Goal: Information Seeking & Learning: Learn about a topic

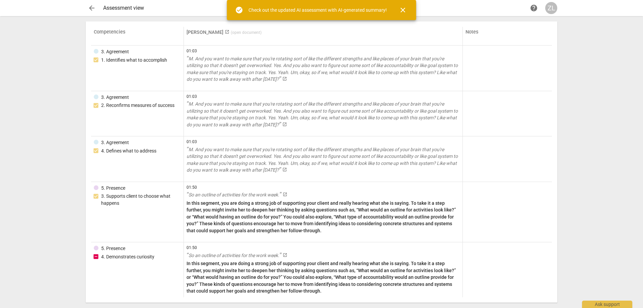
click at [405, 10] on span "close" at bounding box center [403, 10] width 8 height 8
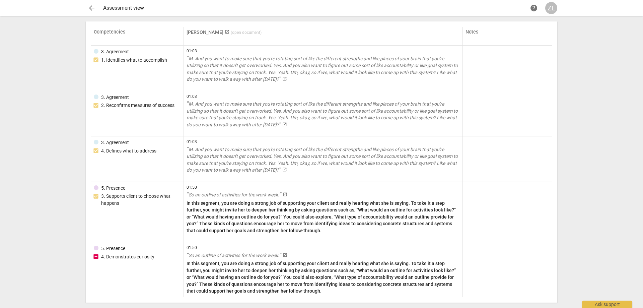
click at [90, 7] on span "arrow_back" at bounding box center [92, 8] width 8 height 8
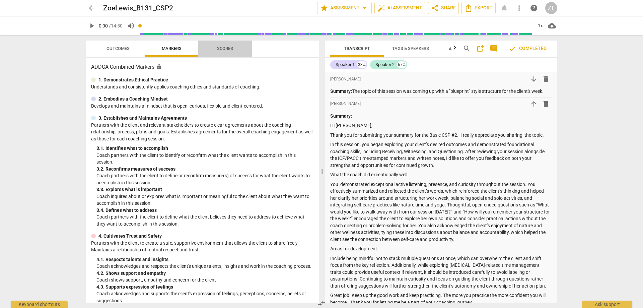
click at [222, 47] on span "Scores" at bounding box center [225, 48] width 16 height 5
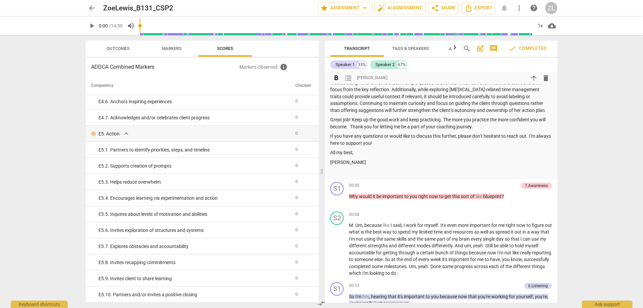
scroll to position [201, 0]
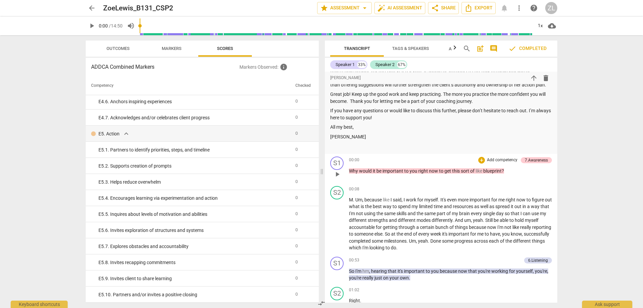
click at [402, 168] on span "important" at bounding box center [393, 170] width 22 height 5
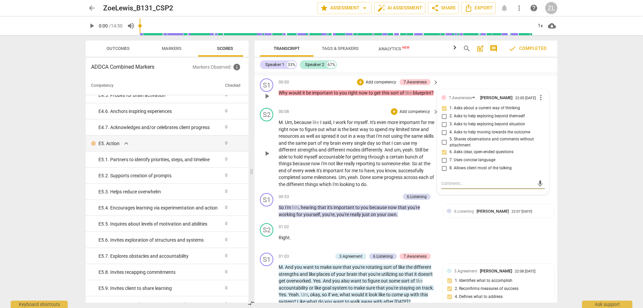
scroll to position [247, 0]
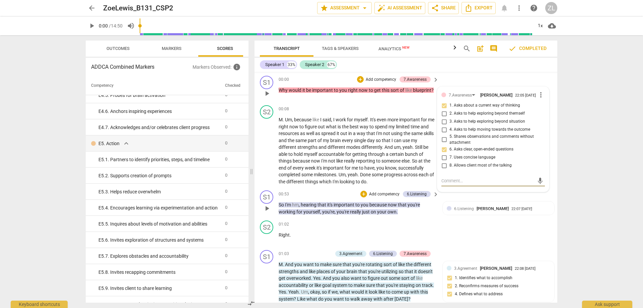
click at [379, 209] on span "your" at bounding box center [382, 211] width 10 height 5
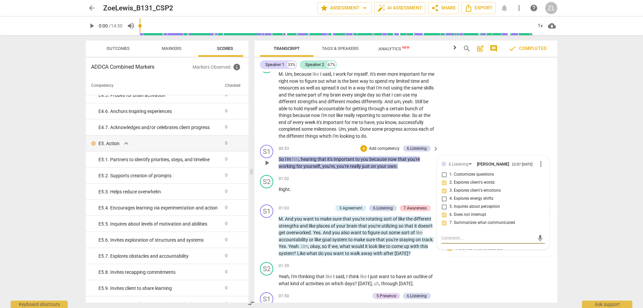
scroll to position [314, 0]
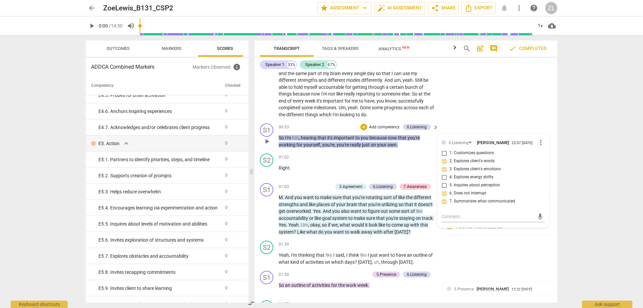
click at [565, 214] on div "arrow_back ZoeLewis_B131_CSP2 edit star Assessment arrow_drop_down auto_fix_hig…" at bounding box center [321, 154] width 643 height 308
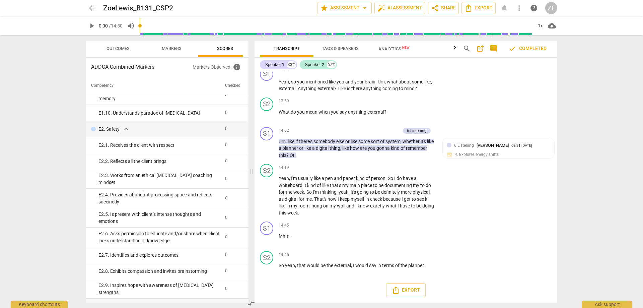
scroll to position [809, 0]
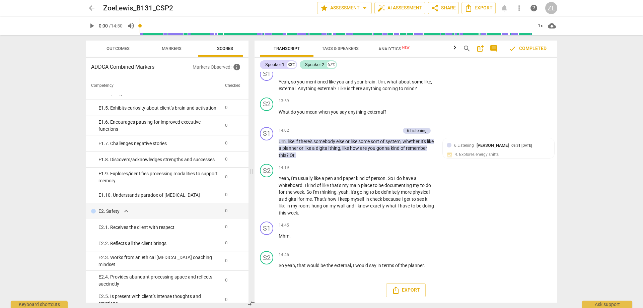
click at [123, 51] on span "Outcomes" at bounding box center [117, 48] width 23 height 5
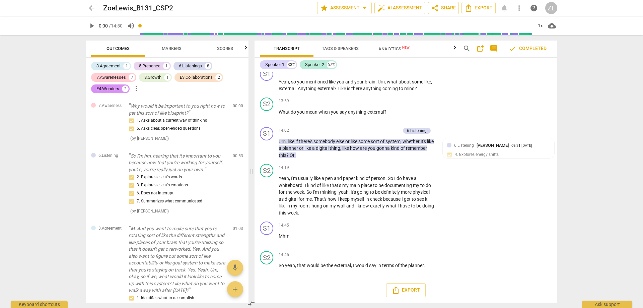
click at [169, 47] on span "Markers" at bounding box center [172, 48] width 20 height 5
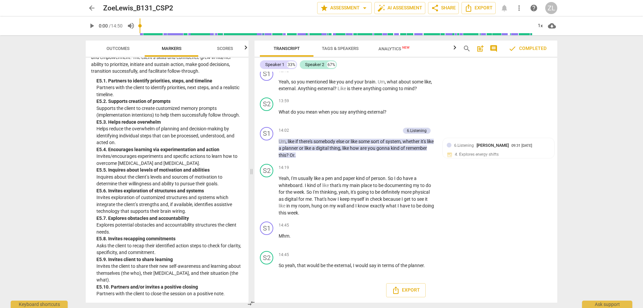
scroll to position [2110, 0]
click at [226, 53] on button "Scores" at bounding box center [225, 48] width 54 height 16
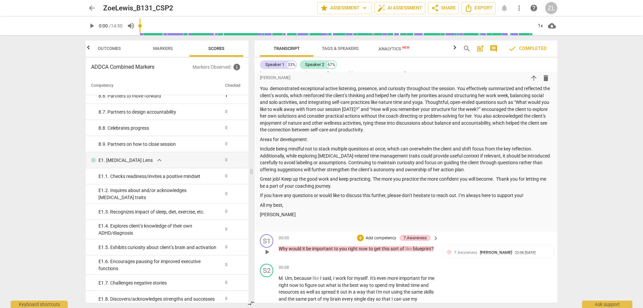
scroll to position [62, 0]
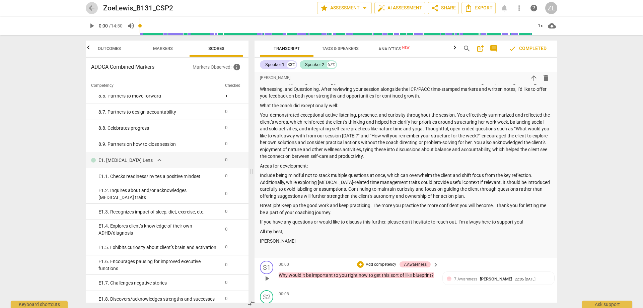
click at [88, 5] on span "arrow_back" at bounding box center [92, 8] width 8 height 8
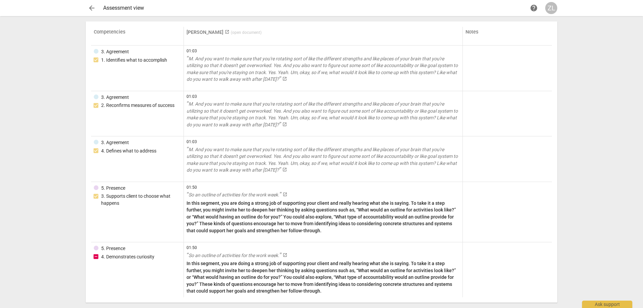
click at [86, 9] on span "arrow_back" at bounding box center [92, 8] width 12 height 8
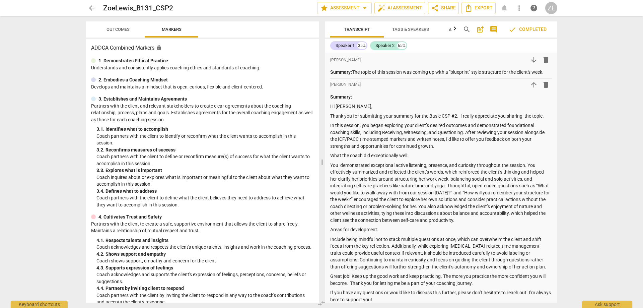
click at [552, 6] on div "ZL" at bounding box center [551, 8] width 12 height 12
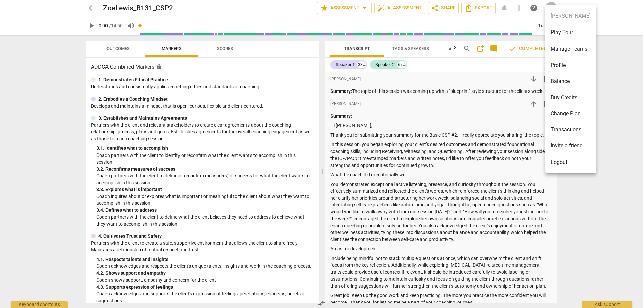
click at [93, 7] on div at bounding box center [321, 154] width 643 height 308
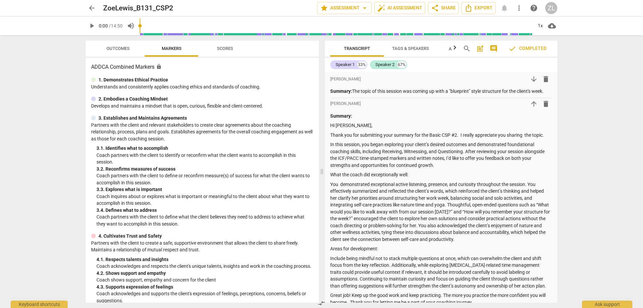
click at [92, 10] on span "arrow_back" at bounding box center [92, 8] width 8 height 8
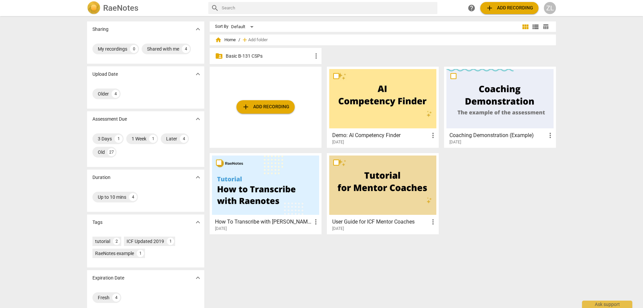
click at [222, 53] on div "folder_shared Basic B-131 CSPs more_vert" at bounding box center [265, 56] width 112 height 16
click at [227, 56] on p "Basic B-131 CSPs" at bounding box center [269, 56] width 86 height 7
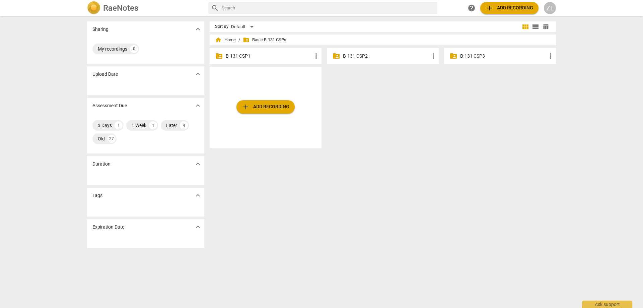
click at [362, 69] on div "add Add recording" at bounding box center [384, 110] width 351 height 86
click at [360, 60] on div "folder_shared B-131 CSP2 more_vert" at bounding box center [383, 56] width 112 height 16
click at [360, 55] on p "B-131 CSP2" at bounding box center [386, 56] width 86 height 7
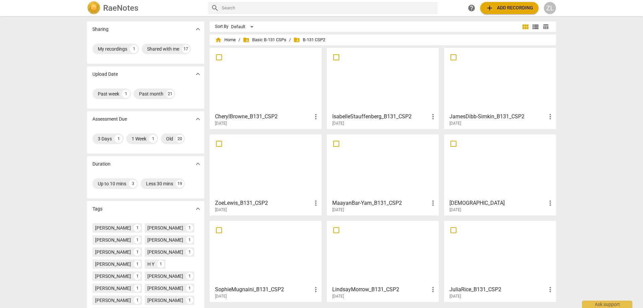
click at [306, 93] on div at bounding box center [265, 79] width 107 height 59
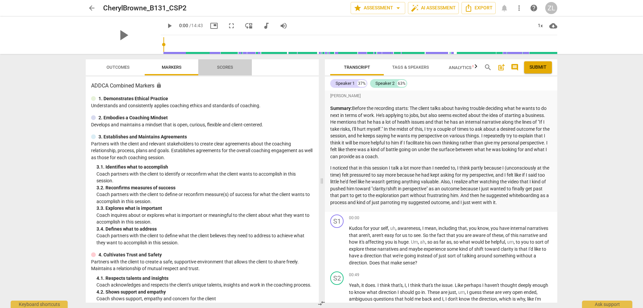
click at [219, 68] on span "Scores" at bounding box center [225, 67] width 16 height 5
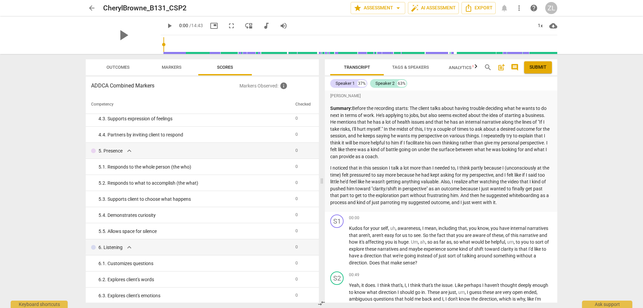
scroll to position [167, 0]
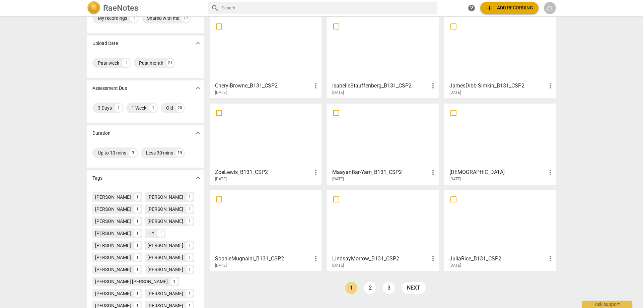
scroll to position [33, 0]
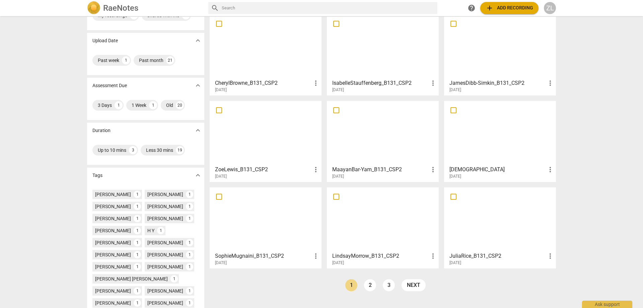
click at [517, 247] on div at bounding box center [499, 218] width 107 height 59
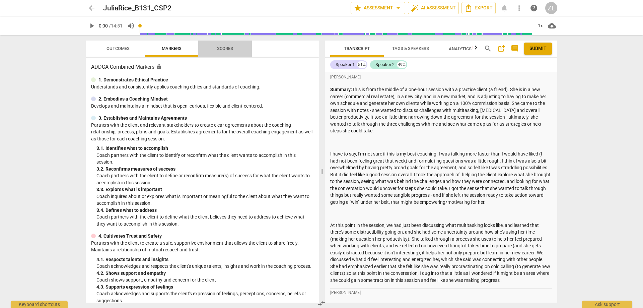
click at [233, 45] on span "Scores" at bounding box center [225, 48] width 32 height 9
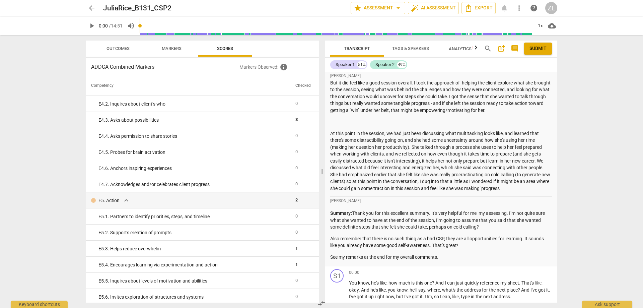
scroll to position [67, 0]
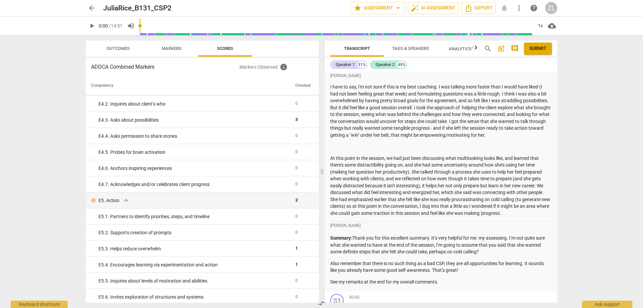
click at [477, 49] on icon "button" at bounding box center [476, 48] width 8 height 8
click at [477, 49] on div at bounding box center [475, 47] width 5 height 14
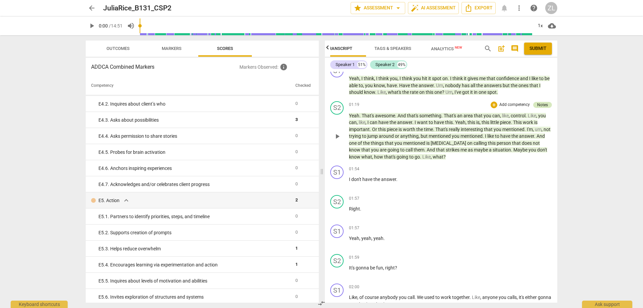
scroll to position [435, 0]
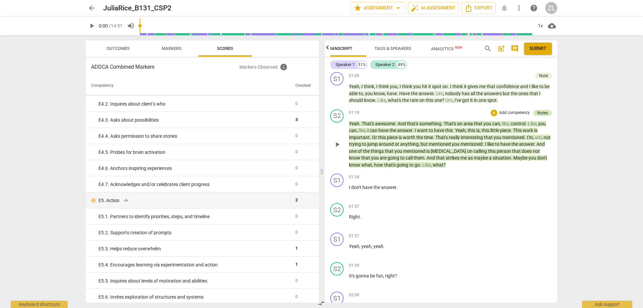
click at [544, 112] on div "Notes" at bounding box center [542, 113] width 11 height 6
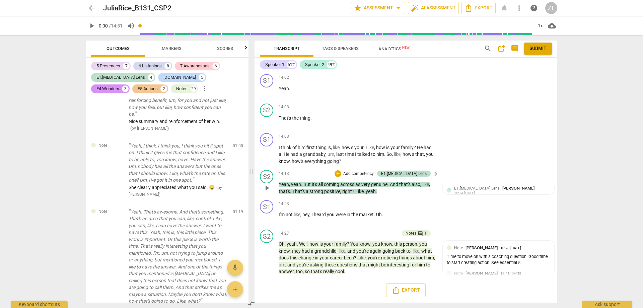
scroll to position [2672, 0]
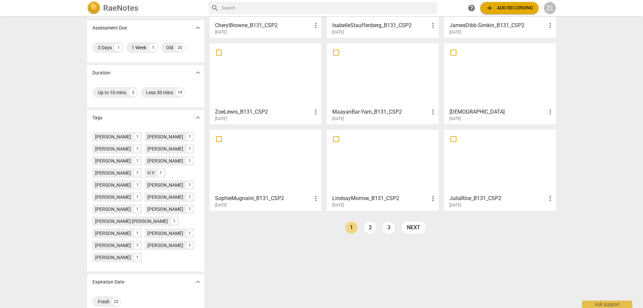
scroll to position [102, 0]
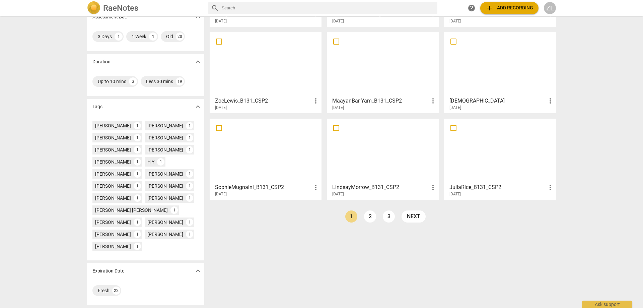
click at [368, 179] on div at bounding box center [382, 150] width 107 height 59
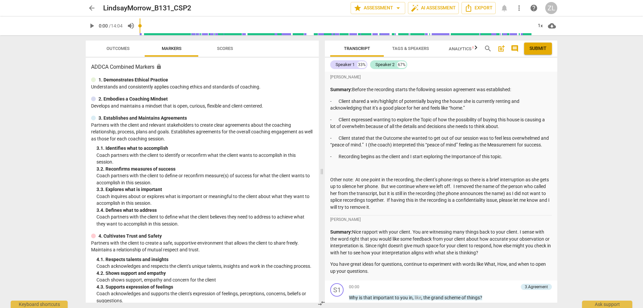
click at [475, 48] on icon "button" at bounding box center [476, 48] width 8 height 8
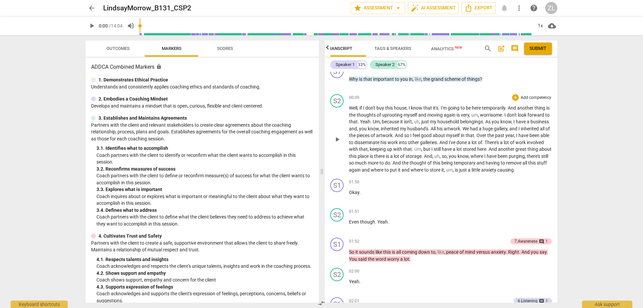
scroll to position [234, 0]
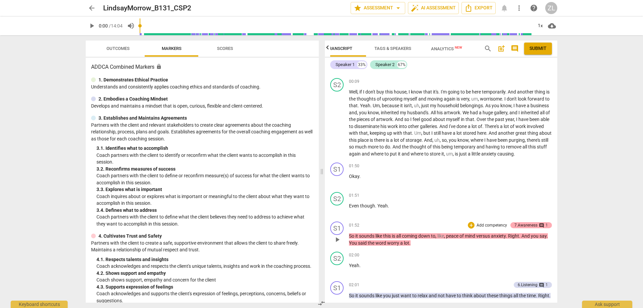
click at [546, 228] on div "7.Awareness comment 1" at bounding box center [530, 225] width 41 height 6
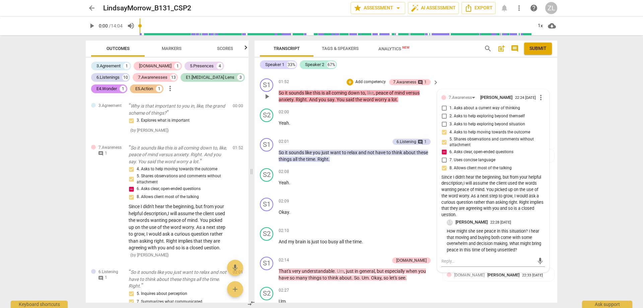
scroll to position [408, 0]
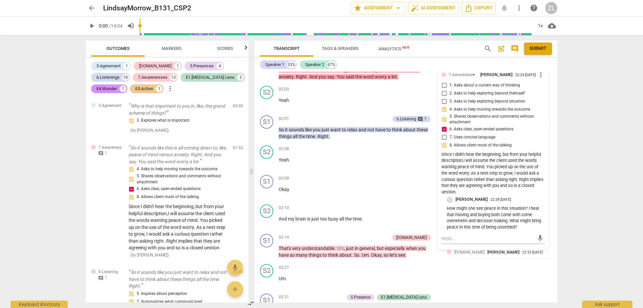
click at [587, 174] on div "arrow_back LindsayMorrow_B131_CSP2 edit star Assessment arrow_drop_down auto_fi…" at bounding box center [321, 154] width 643 height 308
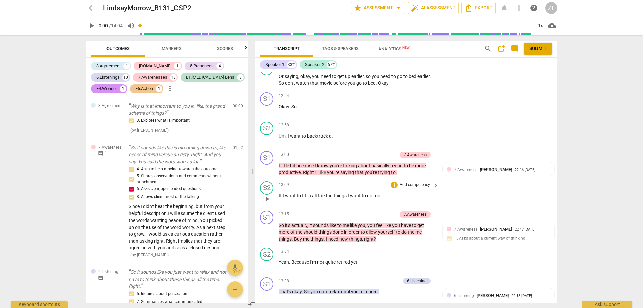
scroll to position [2178, 0]
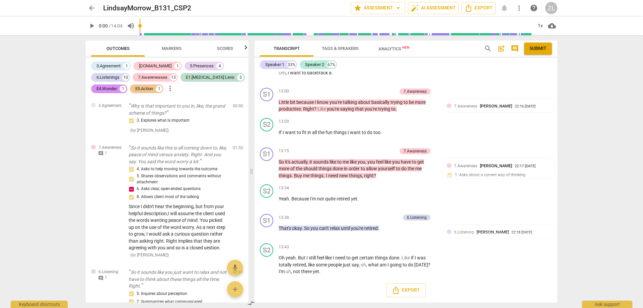
click at [92, 8] on span "arrow_back" at bounding box center [92, 8] width 8 height 8
